Goal: Information Seeking & Learning: Find contact information

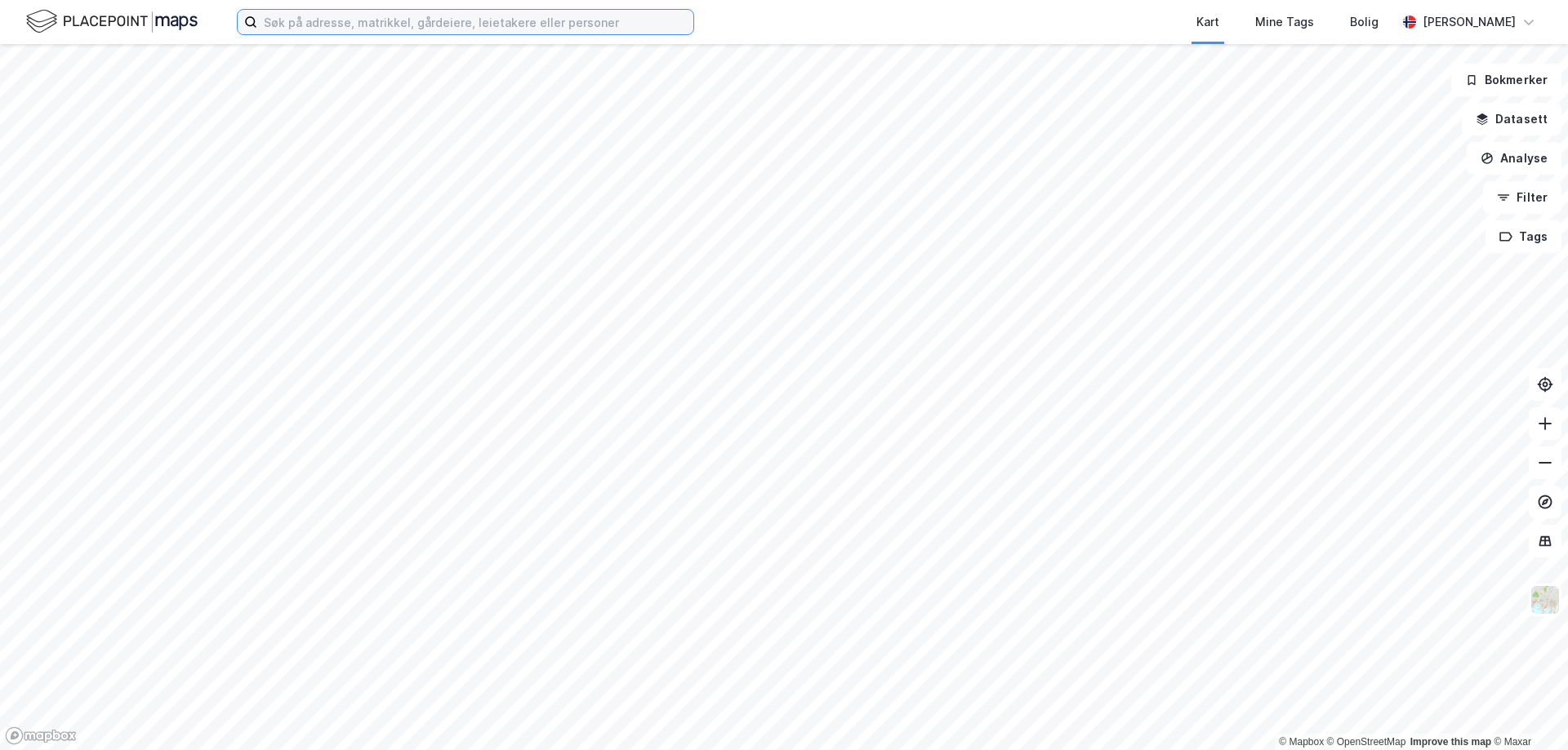
click at [526, 27] on input at bounding box center [476, 22] width 436 height 24
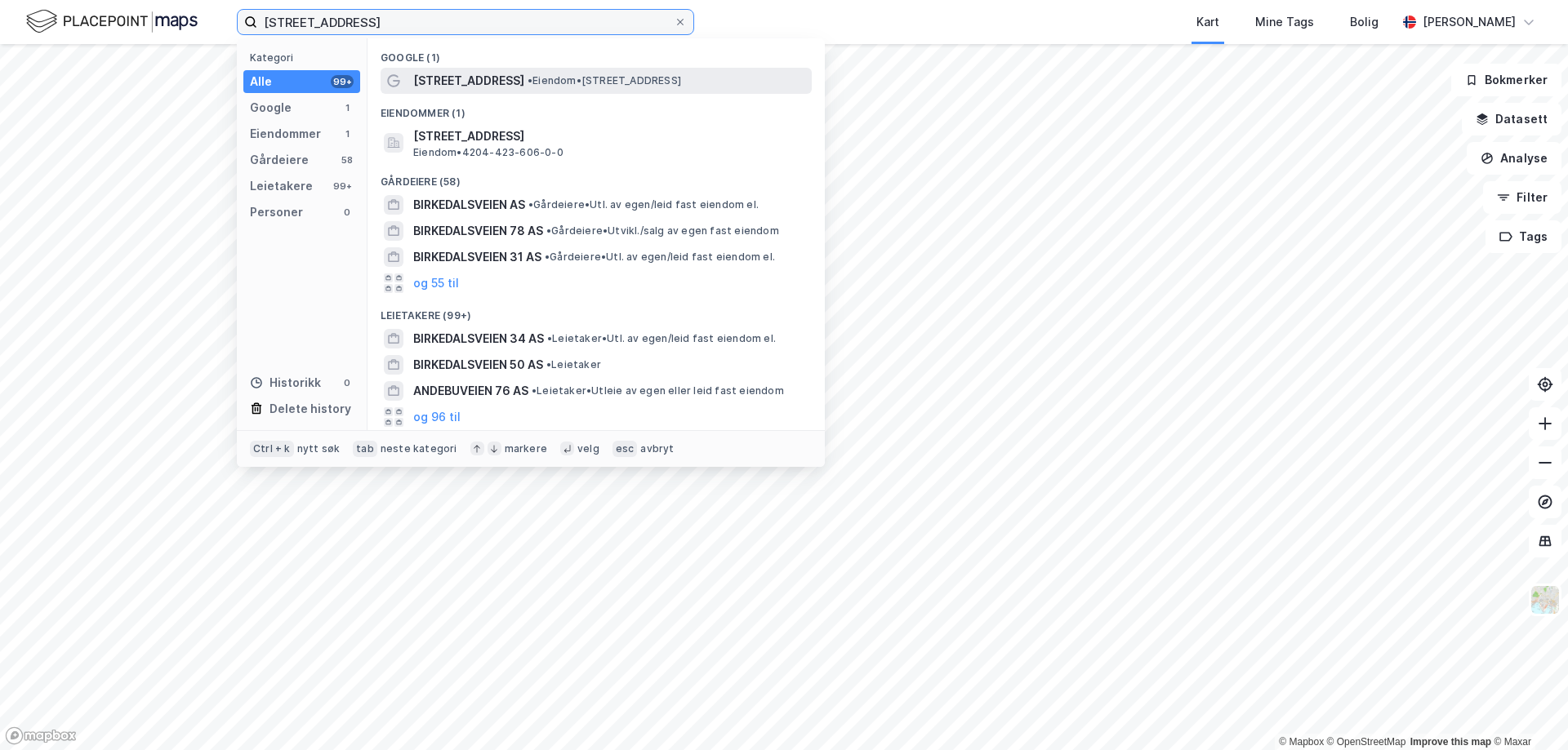
type input "[STREET_ADDRESS]"
click at [454, 69] on div "[STREET_ADDRESS] • Eiendom • [STREET_ADDRESS]" at bounding box center [596, 81] width 431 height 26
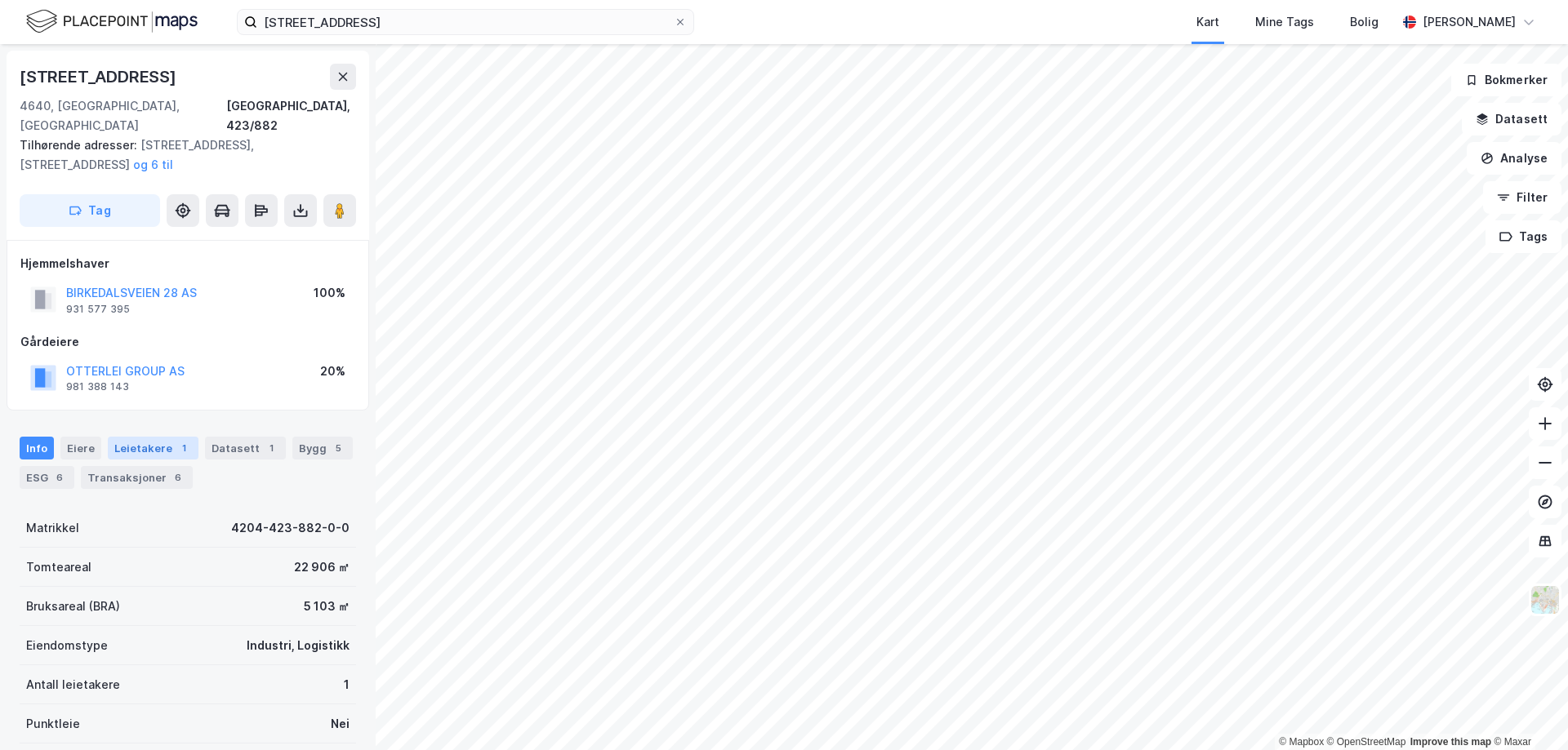
click at [176, 440] on div "1" at bounding box center [183, 448] width 16 height 16
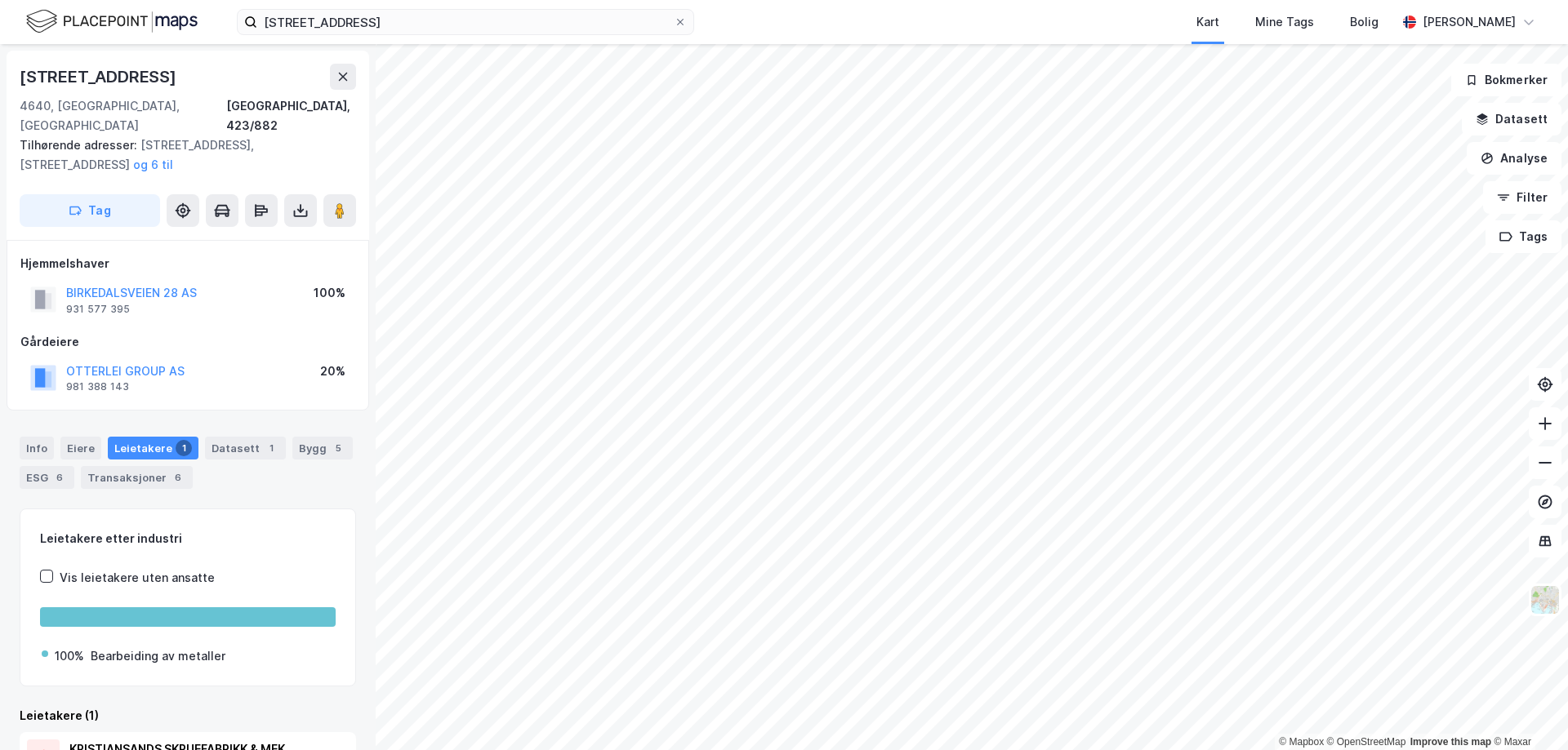
scroll to position [90, 0]
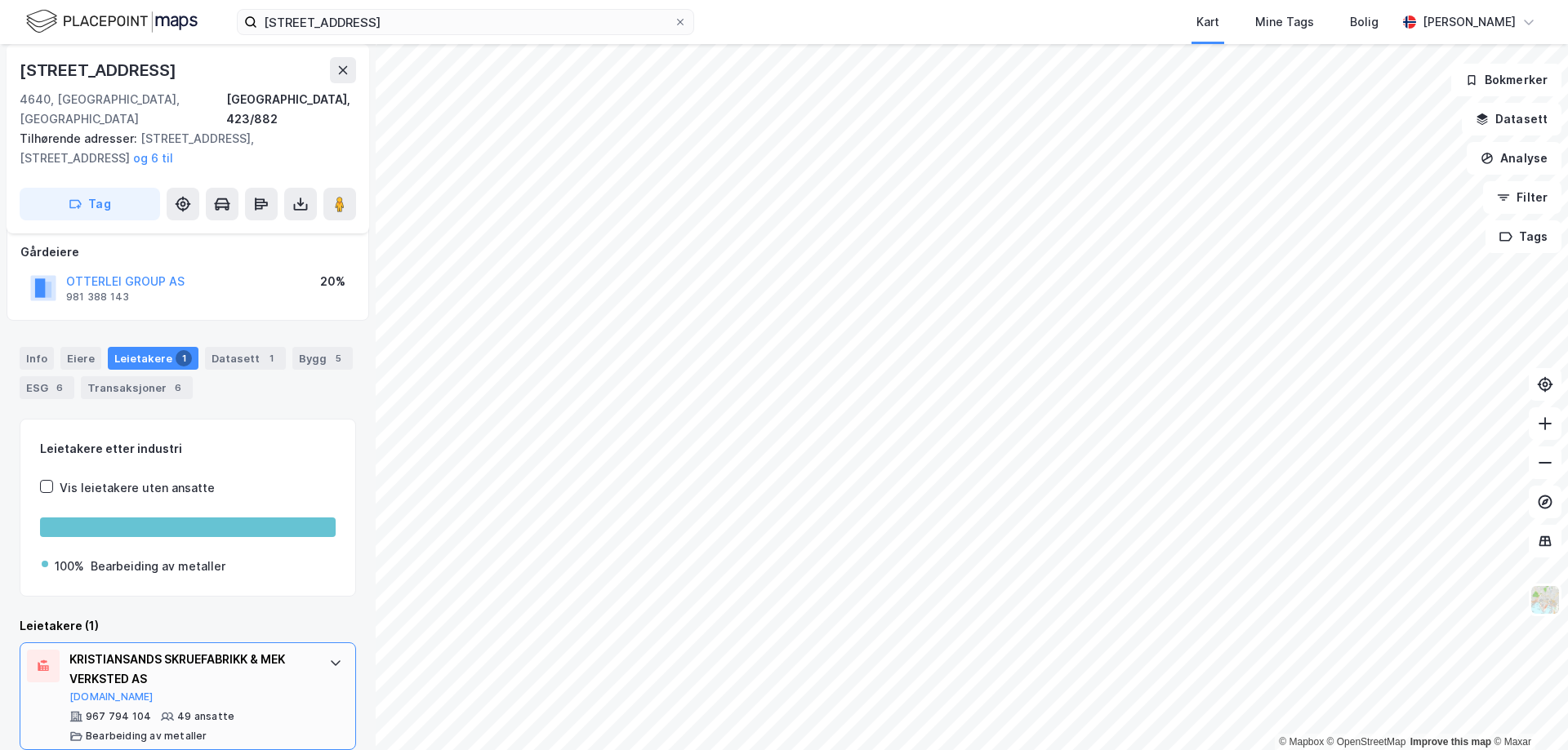
click at [195, 650] on div "KRISTIANSANDS SKRUEFABRIKK & MEK VERKSTED AS" at bounding box center [190, 669] width 243 height 40
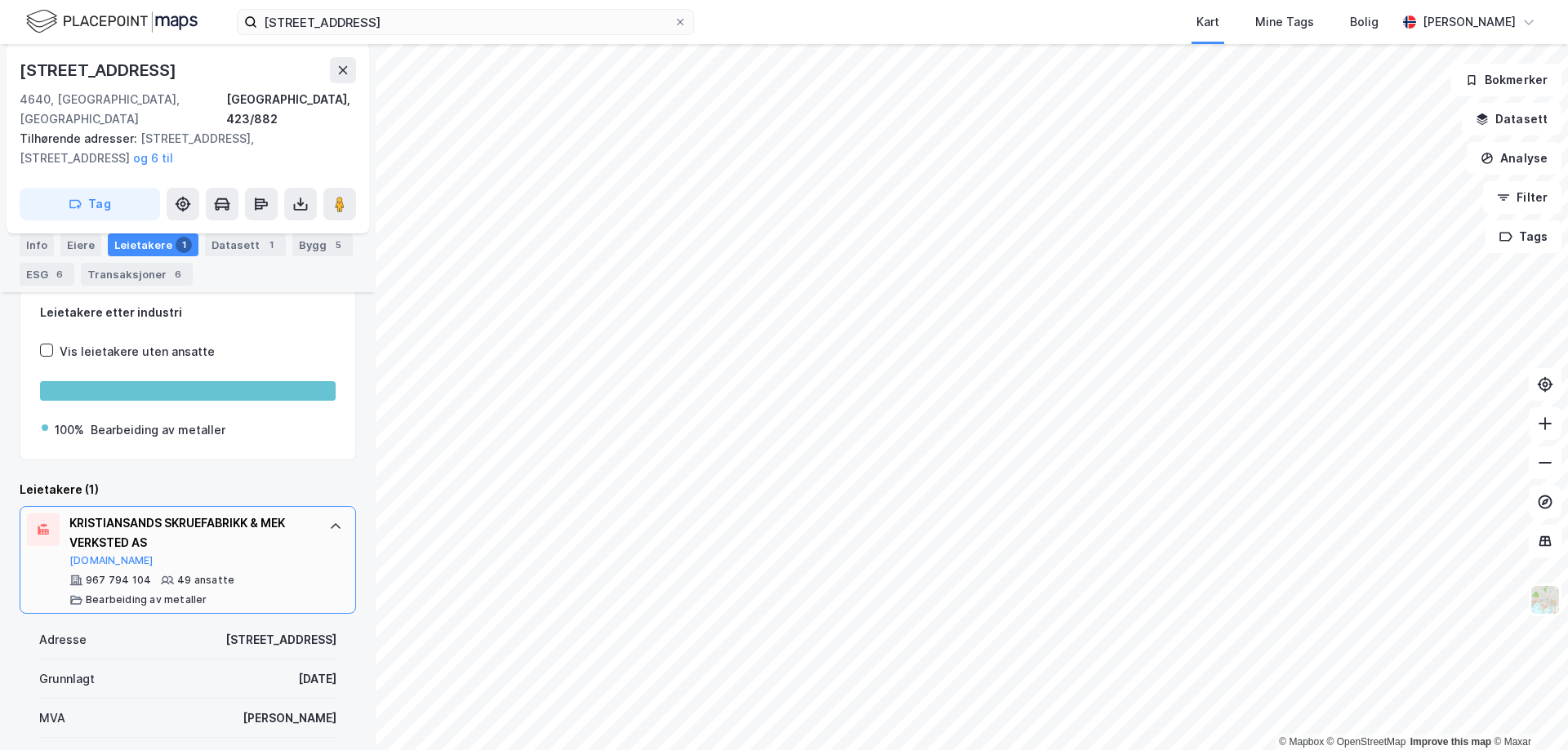
click at [139, 574] on div "967 794 104" at bounding box center [119, 581] width 66 height 13
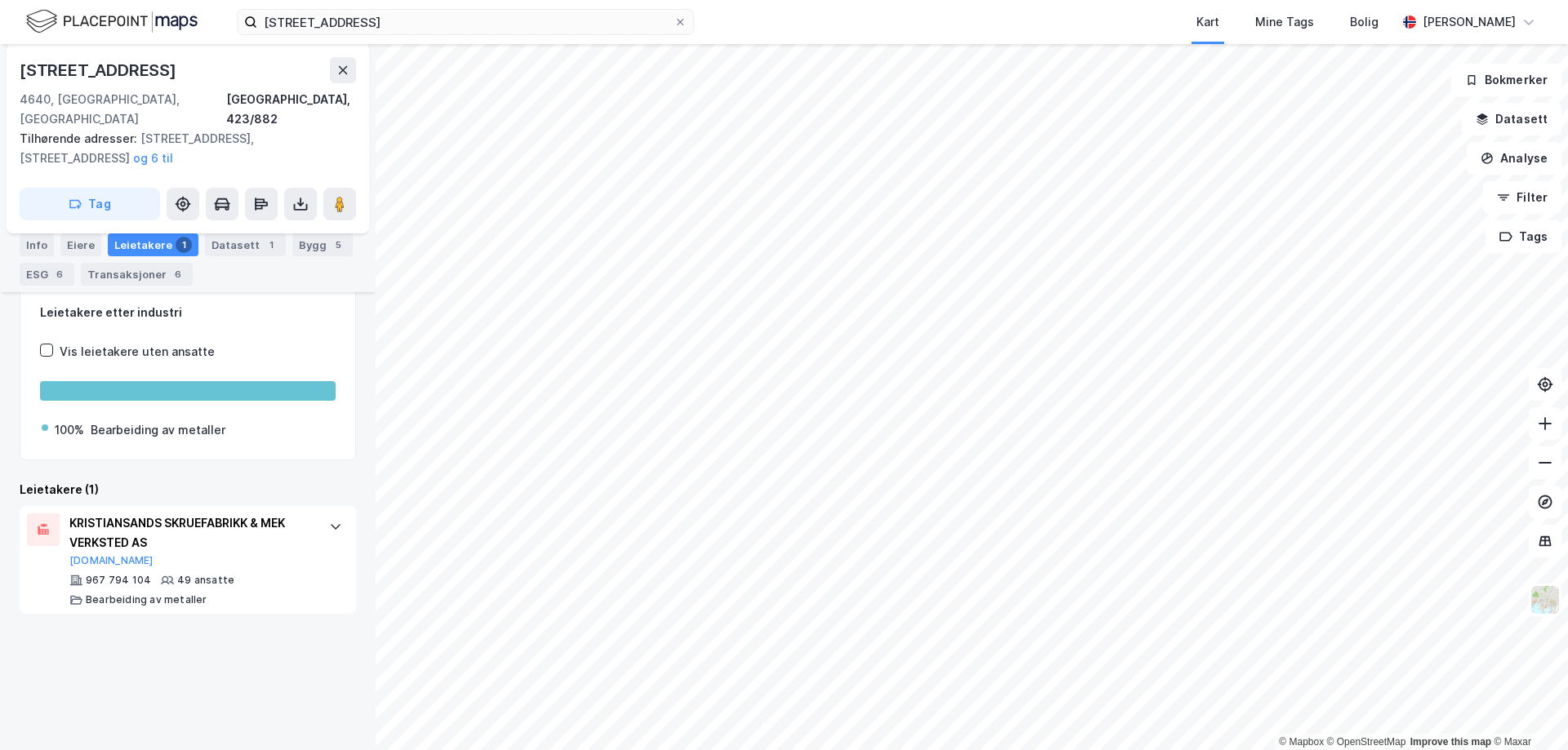
scroll to position [90, 0]
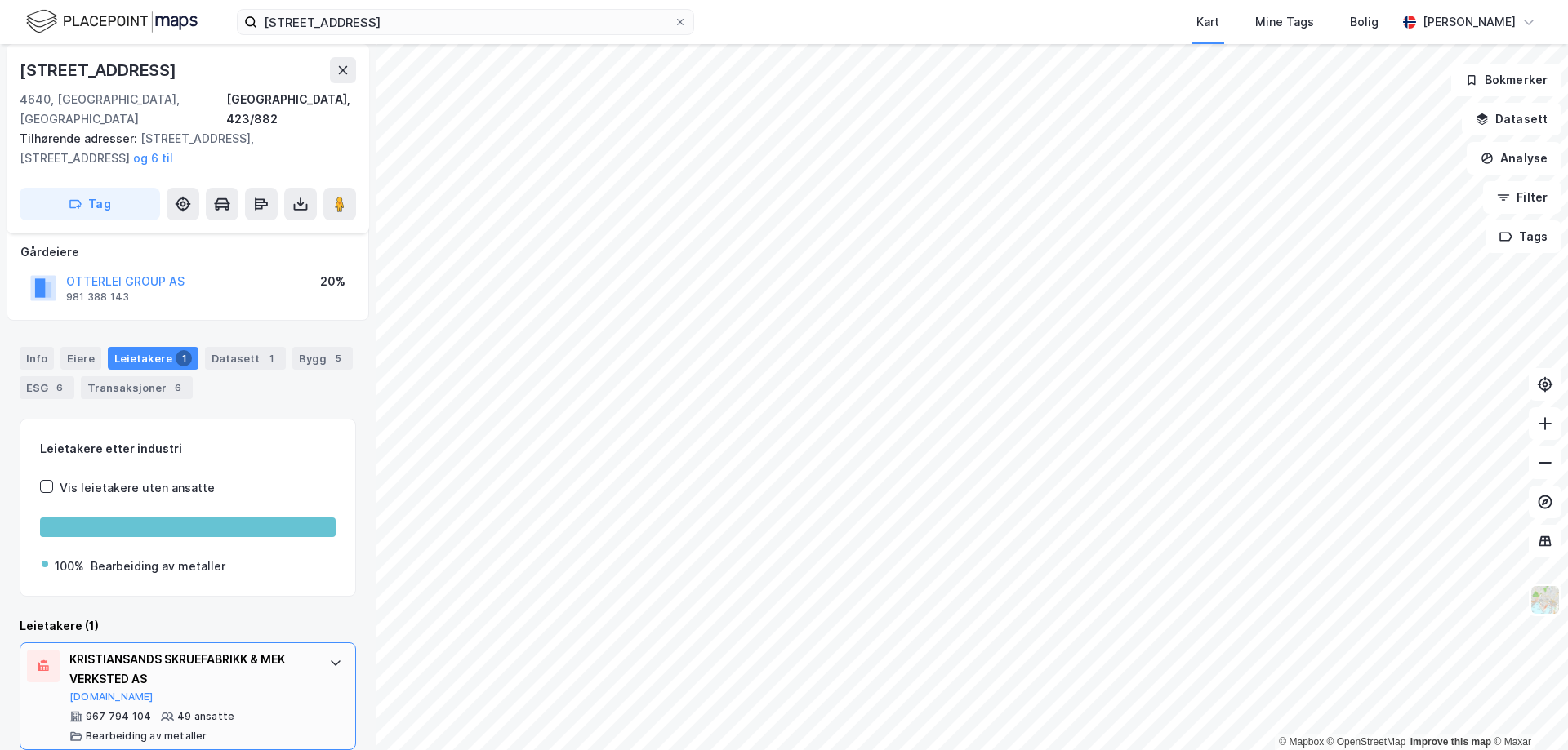
click at [138, 710] on div "967 794 104" at bounding box center [119, 717] width 66 height 13
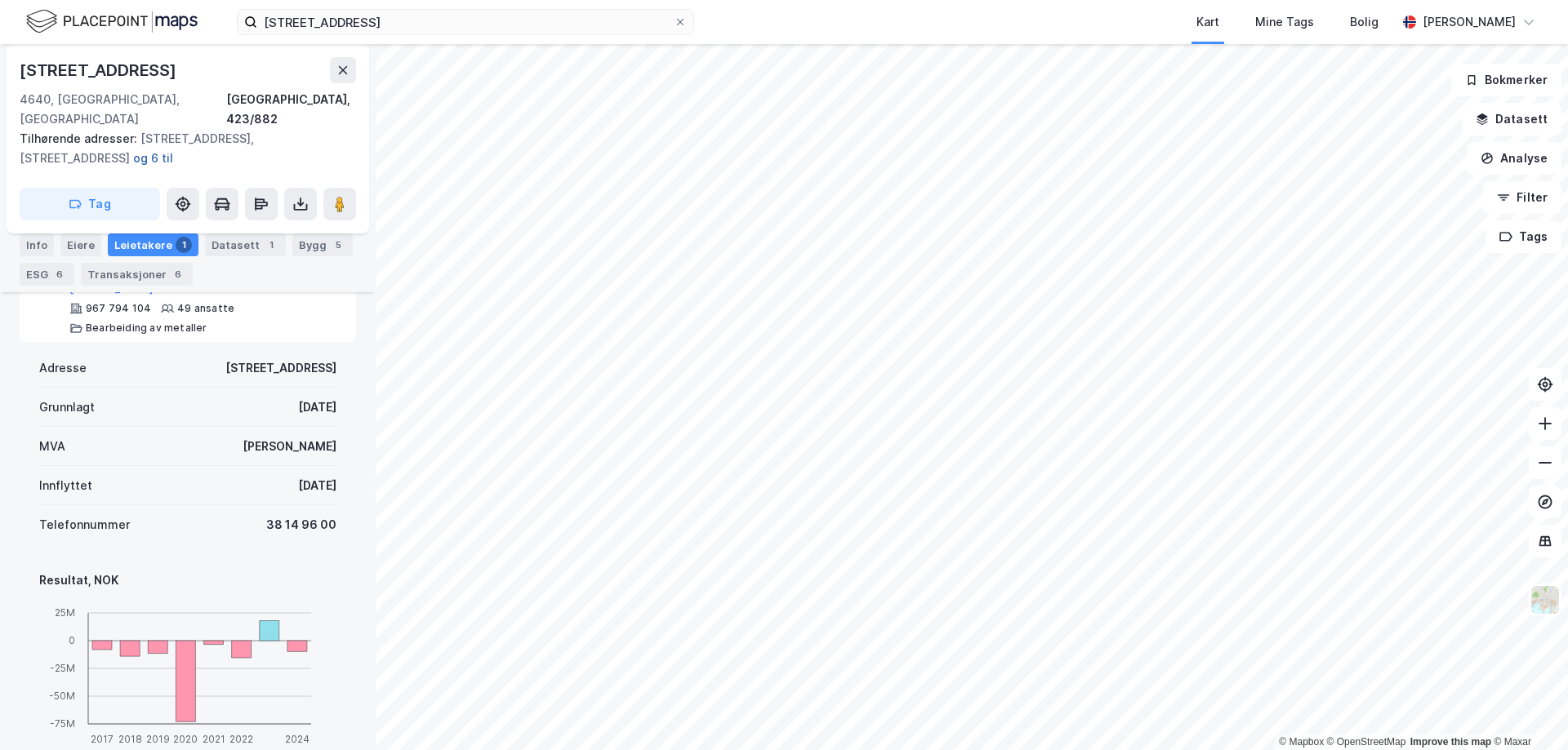
scroll to position [363, 0]
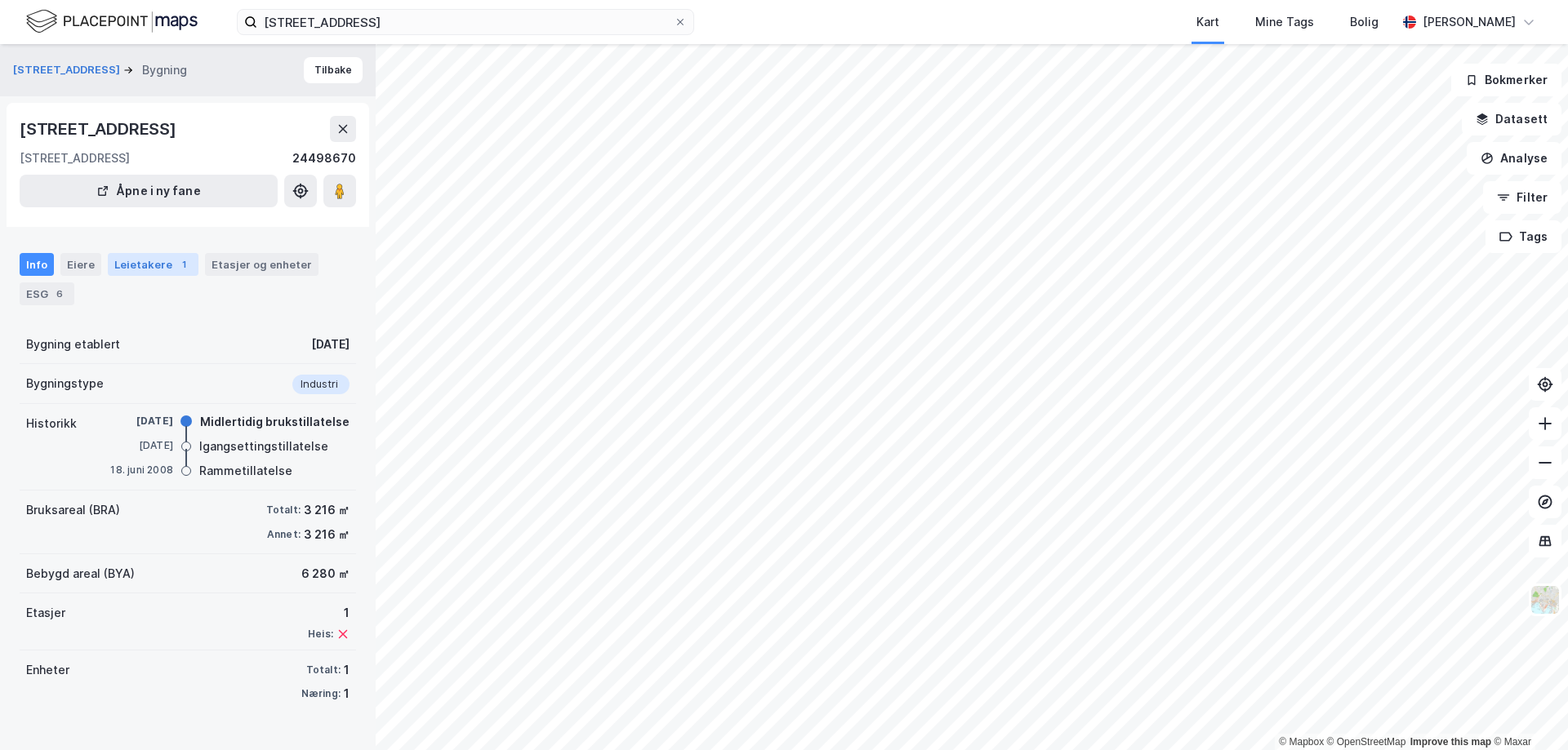
click at [151, 261] on div "Leietakere 1" at bounding box center [153, 264] width 91 height 23
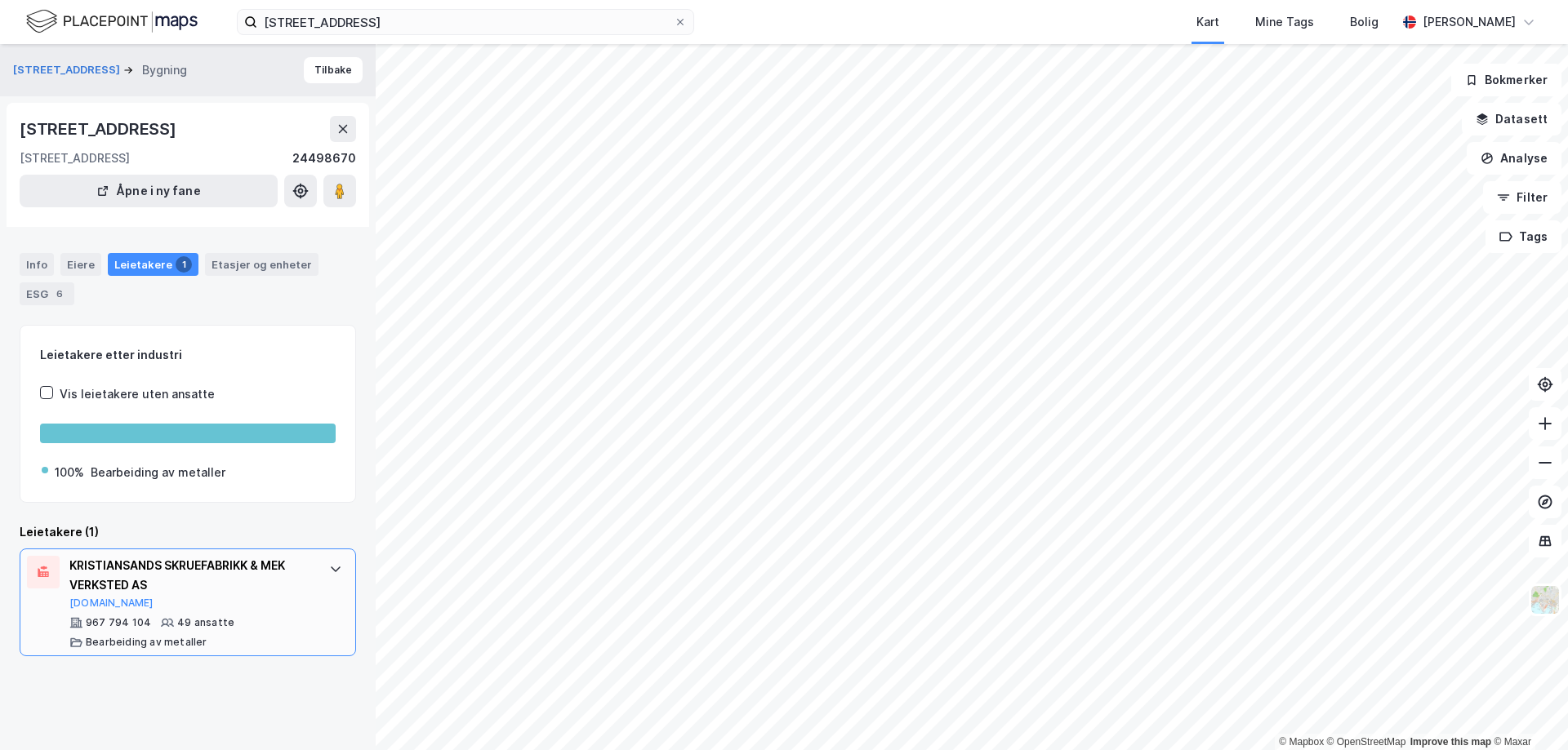
click at [331, 570] on icon at bounding box center [336, 569] width 10 height 6
click at [41, 261] on div "Info" at bounding box center [36, 264] width 35 height 23
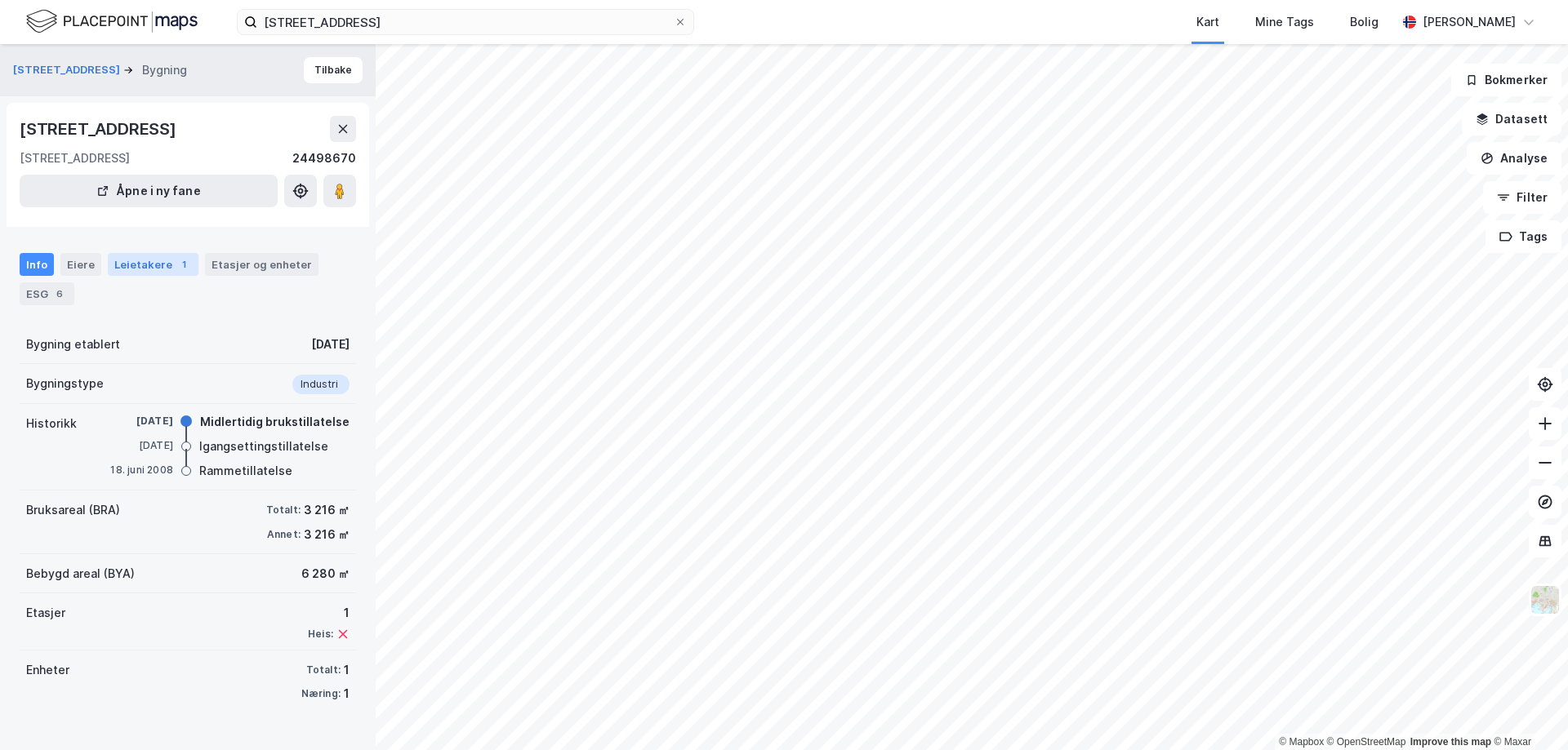
click at [128, 269] on div "Leietakere 1" at bounding box center [153, 264] width 91 height 23
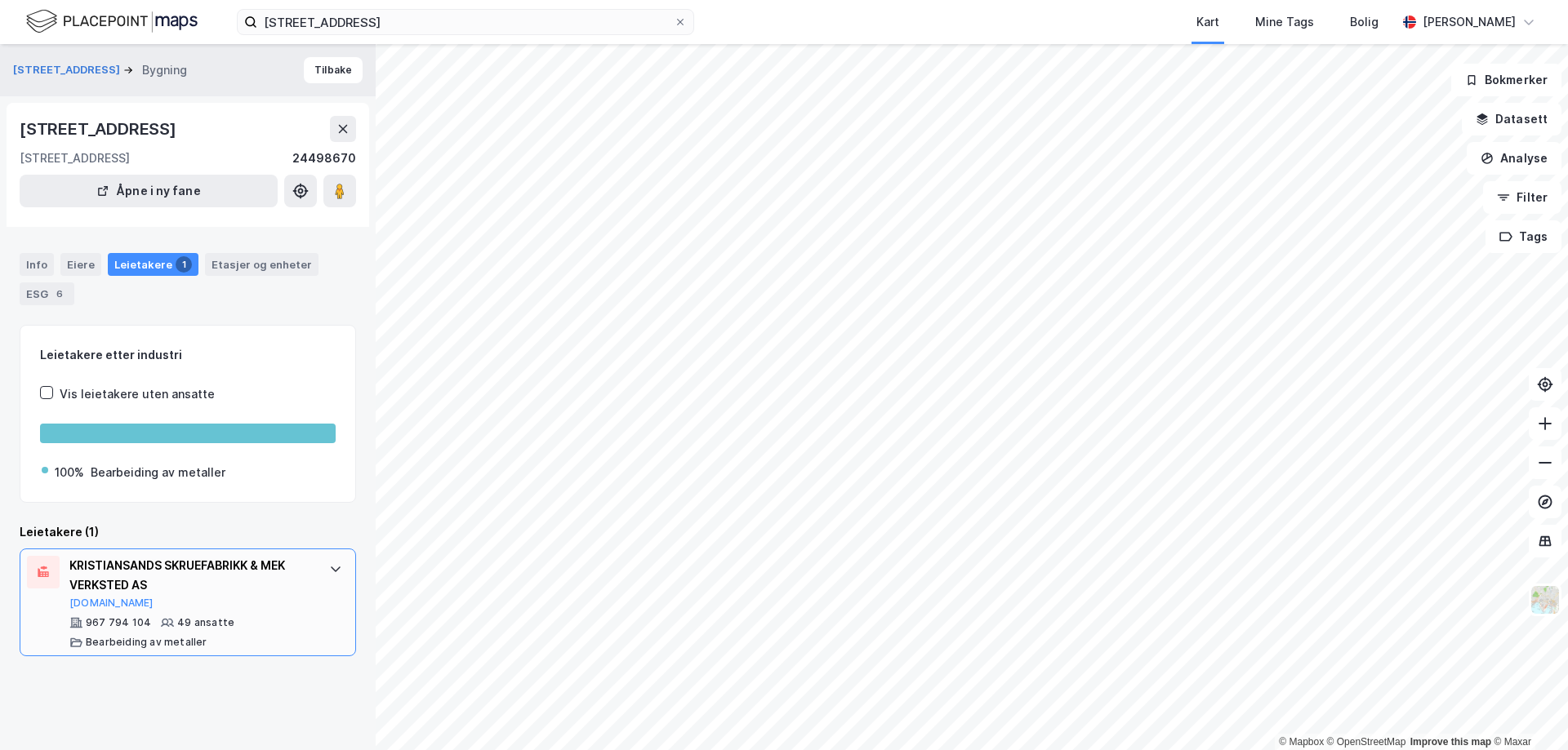
click at [108, 624] on div "967 794 104" at bounding box center [119, 623] width 66 height 13
click at [329, 572] on icon at bounding box center [336, 569] width 13 height 13
click at [329, 566] on icon at bounding box center [336, 569] width 13 height 13
click at [191, 586] on div "KRISTIANSANDS SKRUEFABRIKK & MEK VERKSTED AS" at bounding box center [190, 576] width 243 height 40
